Goal: Feedback & Contribution: Leave review/rating

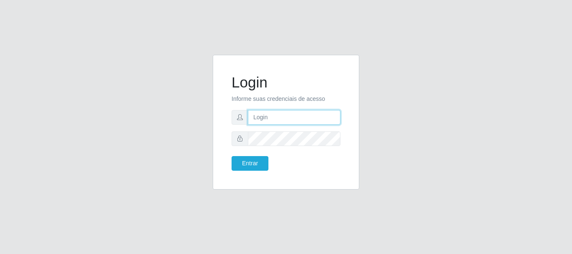
click at [291, 111] on input "text" at bounding box center [294, 117] width 93 height 15
type input "[EMAIL_ADDRESS][DOMAIN_NAME]"
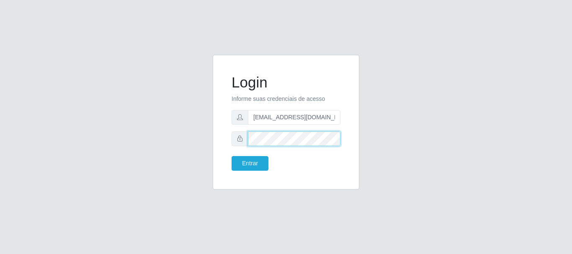
click at [231, 156] on button "Entrar" at bounding box center [249, 163] width 37 height 15
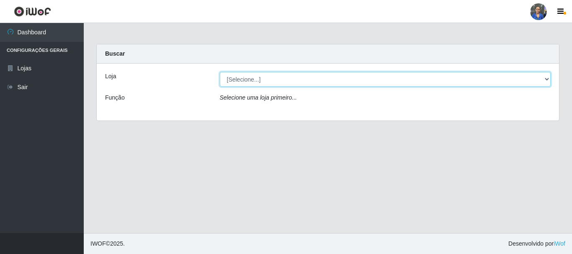
click at [313, 84] on select "[Selecione...] SuperFácil Atacado - Rodoviária" at bounding box center [385, 79] width 331 height 15
select select "400"
click at [220, 72] on select "[Selecione...] SuperFácil Atacado - Rodoviária" at bounding box center [385, 79] width 331 height 15
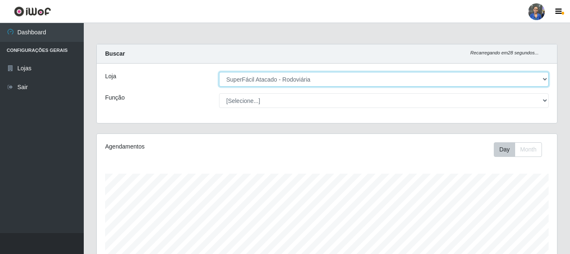
scroll to position [174, 460]
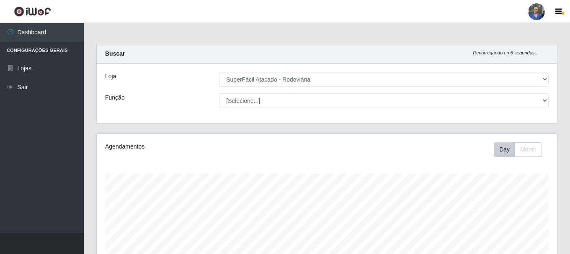
drag, startPoint x: 518, startPoint y: 71, endPoint x: 515, endPoint y: 74, distance: 4.4
click at [518, 71] on div "Loja [Selecione...] SuperFácil Atacado - Rodoviária Função [Selecione...] Embal…" at bounding box center [327, 93] width 460 height 59
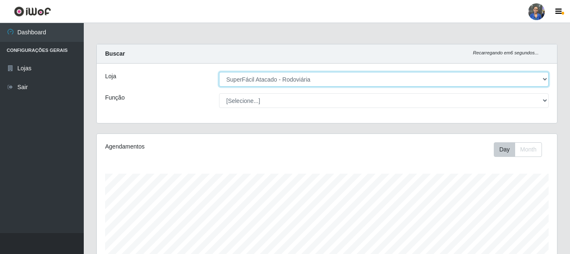
click at [514, 76] on select "[Selecione...] SuperFácil Atacado - Rodoviária" at bounding box center [383, 79] width 329 height 15
click at [219, 72] on select "[Selecione...] SuperFácil Atacado - Rodoviária" at bounding box center [383, 79] width 329 height 15
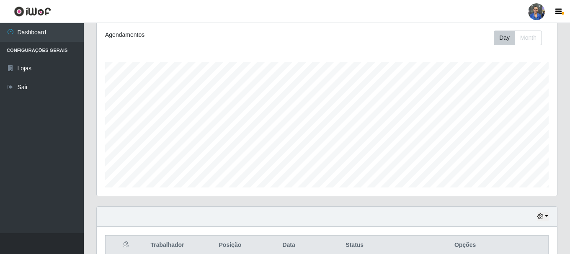
scroll to position [196, 0]
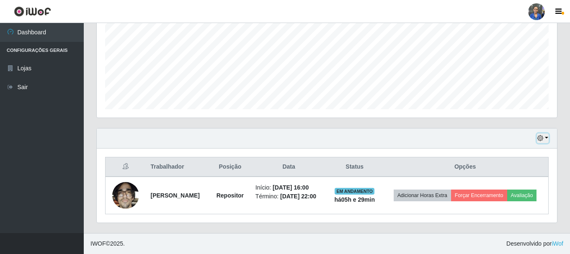
click at [543, 135] on icon "button" at bounding box center [540, 138] width 6 height 6
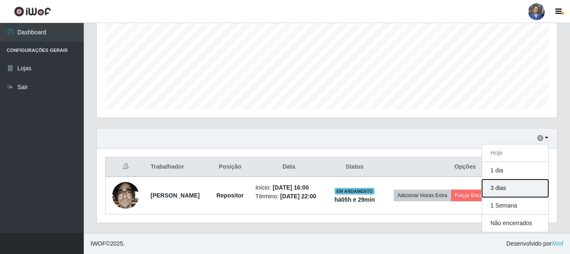
click at [497, 180] on button "3 dias" at bounding box center [515, 189] width 66 height 18
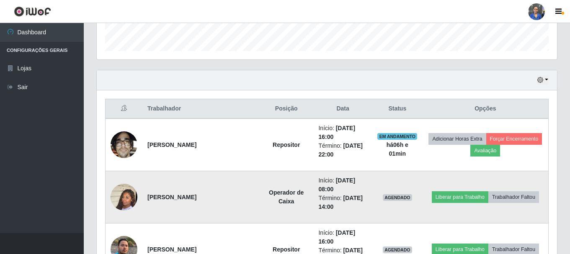
scroll to position [251, 0]
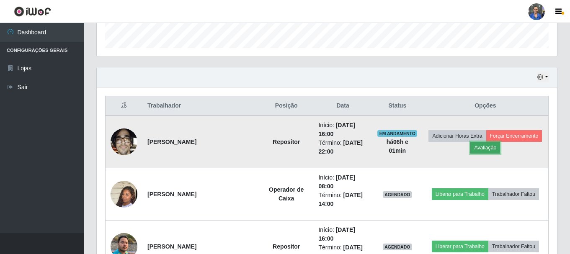
click at [477, 153] on button "Avaliação" at bounding box center [485, 148] width 30 height 12
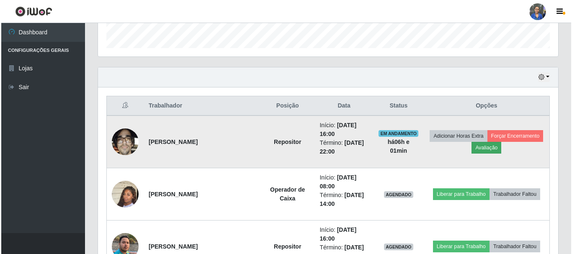
scroll to position [174, 456]
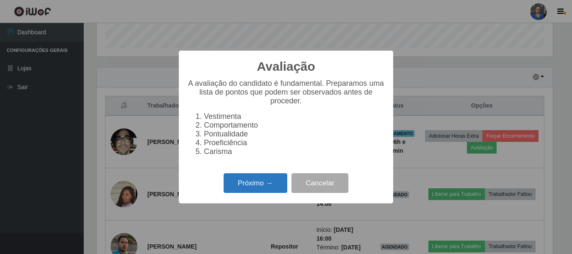
click at [260, 185] on button "Próximo →" at bounding box center [256, 183] width 64 height 20
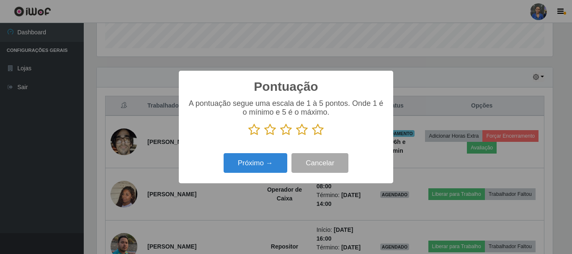
scroll to position [418446, 418164]
drag, startPoint x: 318, startPoint y: 131, endPoint x: 273, endPoint y: 162, distance: 55.0
click at [317, 132] on icon at bounding box center [318, 129] width 12 height 13
click at [312, 136] on input "radio" at bounding box center [312, 136] width 0 height 0
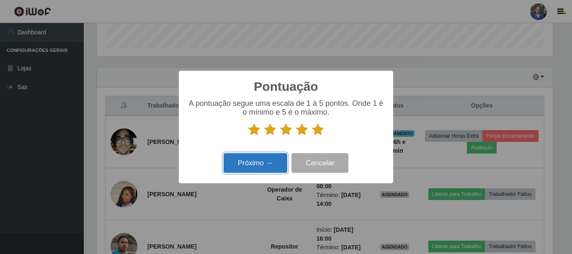
click at [270, 165] on button "Próximo →" at bounding box center [256, 163] width 64 height 20
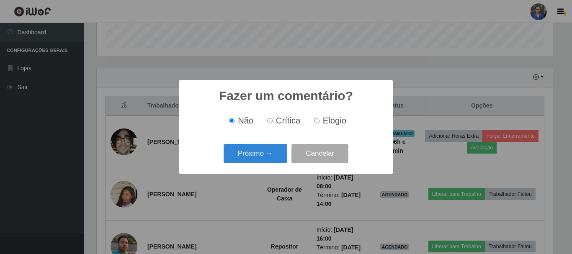
click at [270, 154] on button "Próximo →" at bounding box center [256, 154] width 64 height 20
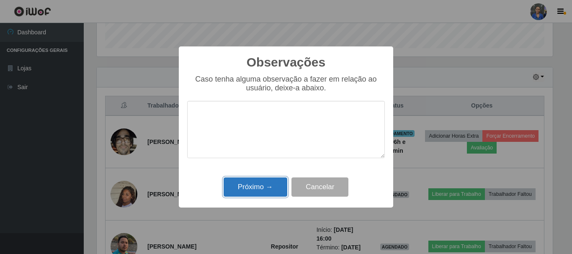
click at [264, 180] on button "Próximo →" at bounding box center [256, 187] width 64 height 20
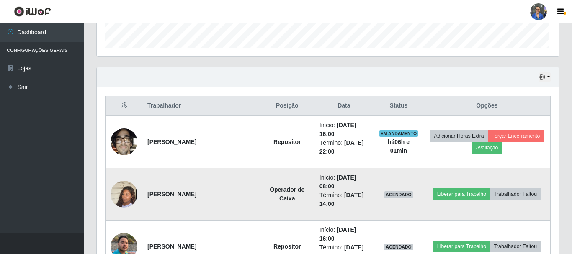
scroll to position [174, 460]
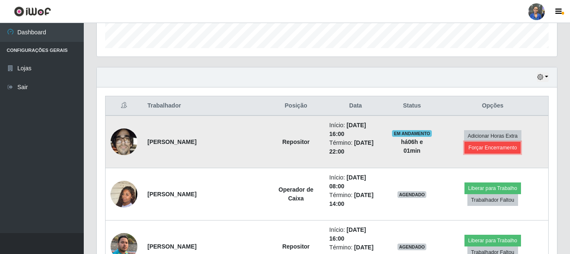
click at [489, 147] on button "Forçar Encerramento" at bounding box center [492, 148] width 56 height 12
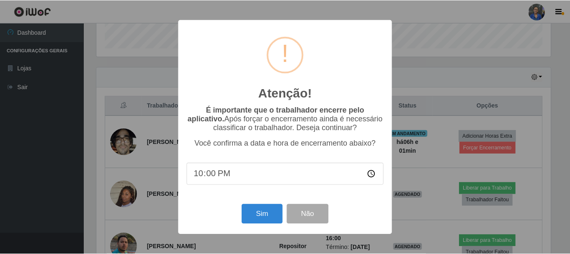
scroll to position [174, 456]
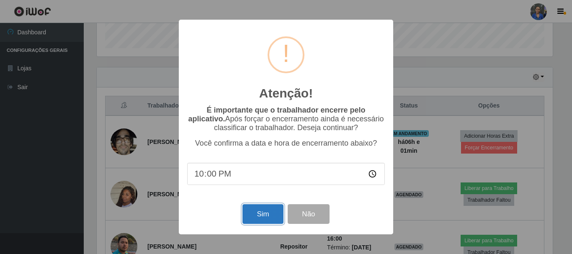
click at [265, 213] on button "Sim" at bounding box center [262, 214] width 41 height 20
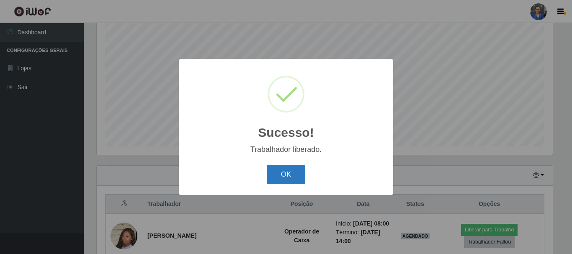
click at [290, 180] on button "OK" at bounding box center [286, 175] width 39 height 20
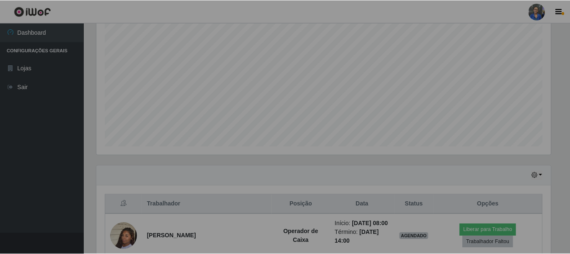
scroll to position [174, 460]
